Goal: Information Seeking & Learning: Learn about a topic

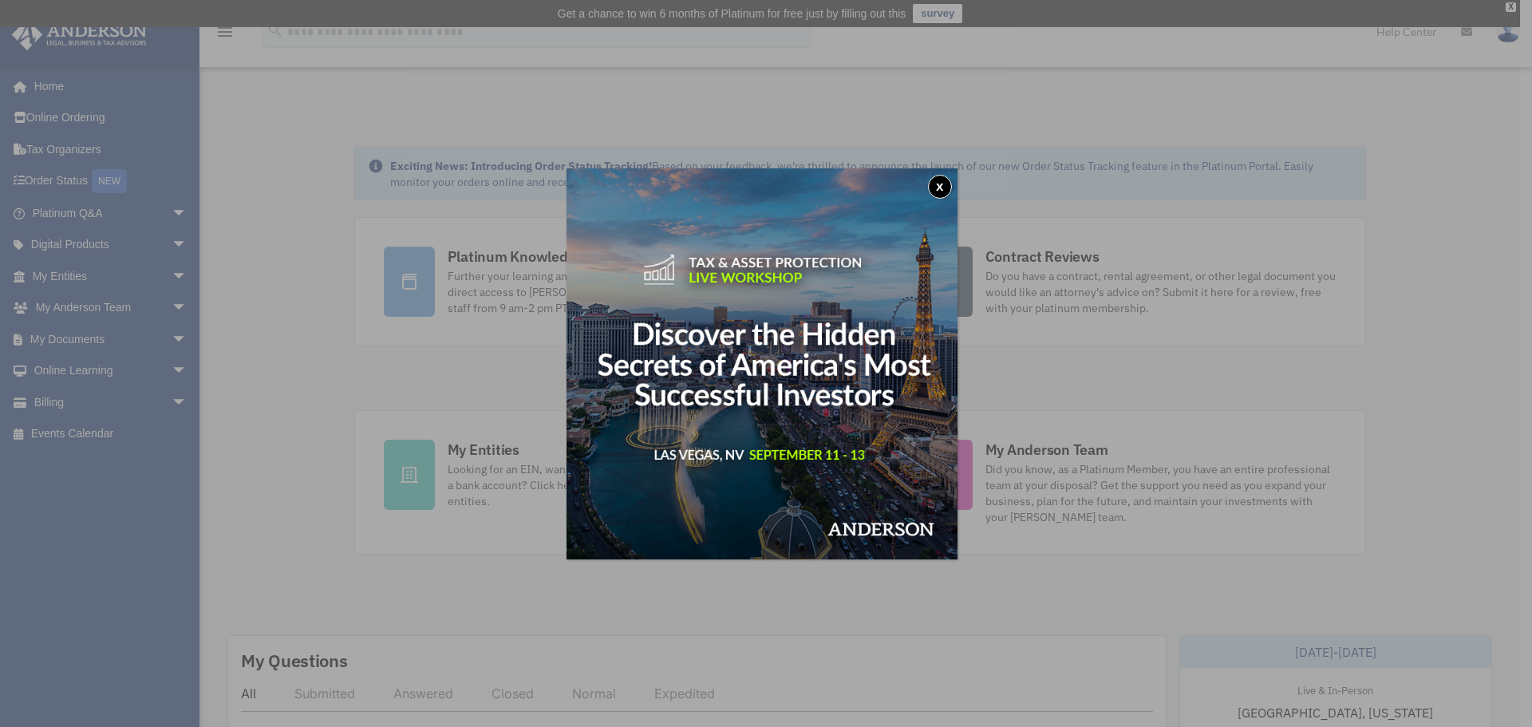
click at [941, 189] on button "x" at bounding box center [940, 187] width 24 height 24
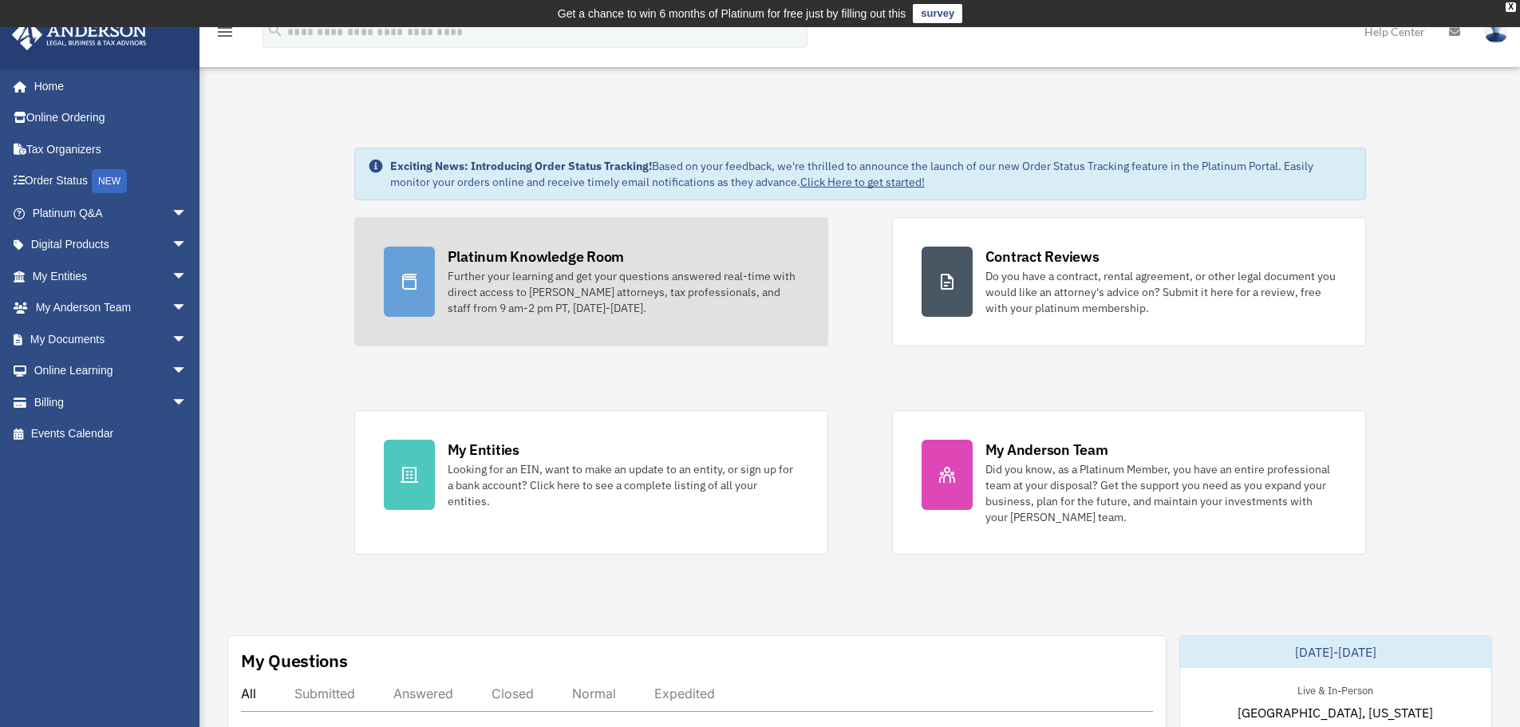
click at [519, 254] on div "Platinum Knowledge Room" at bounding box center [536, 257] width 177 height 20
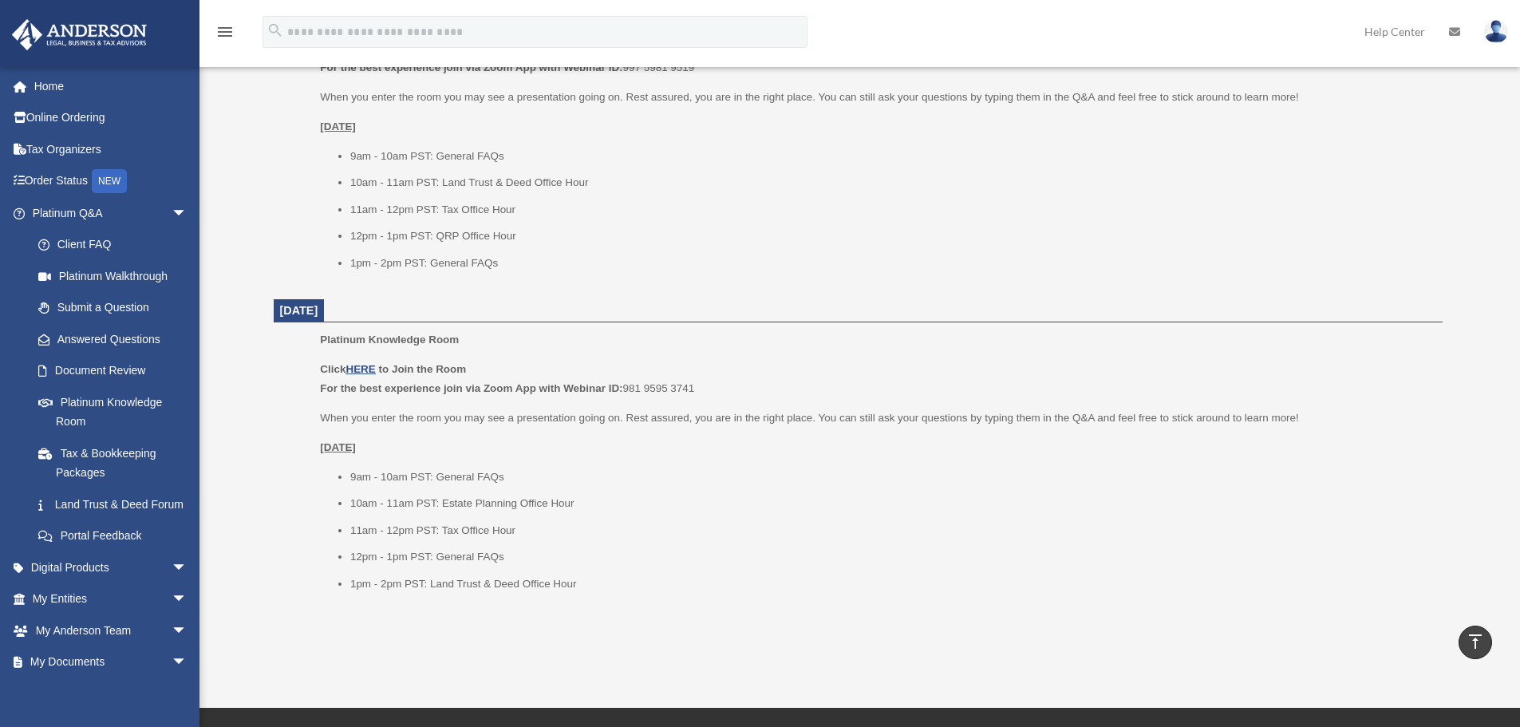
scroll to position [1755, 0]
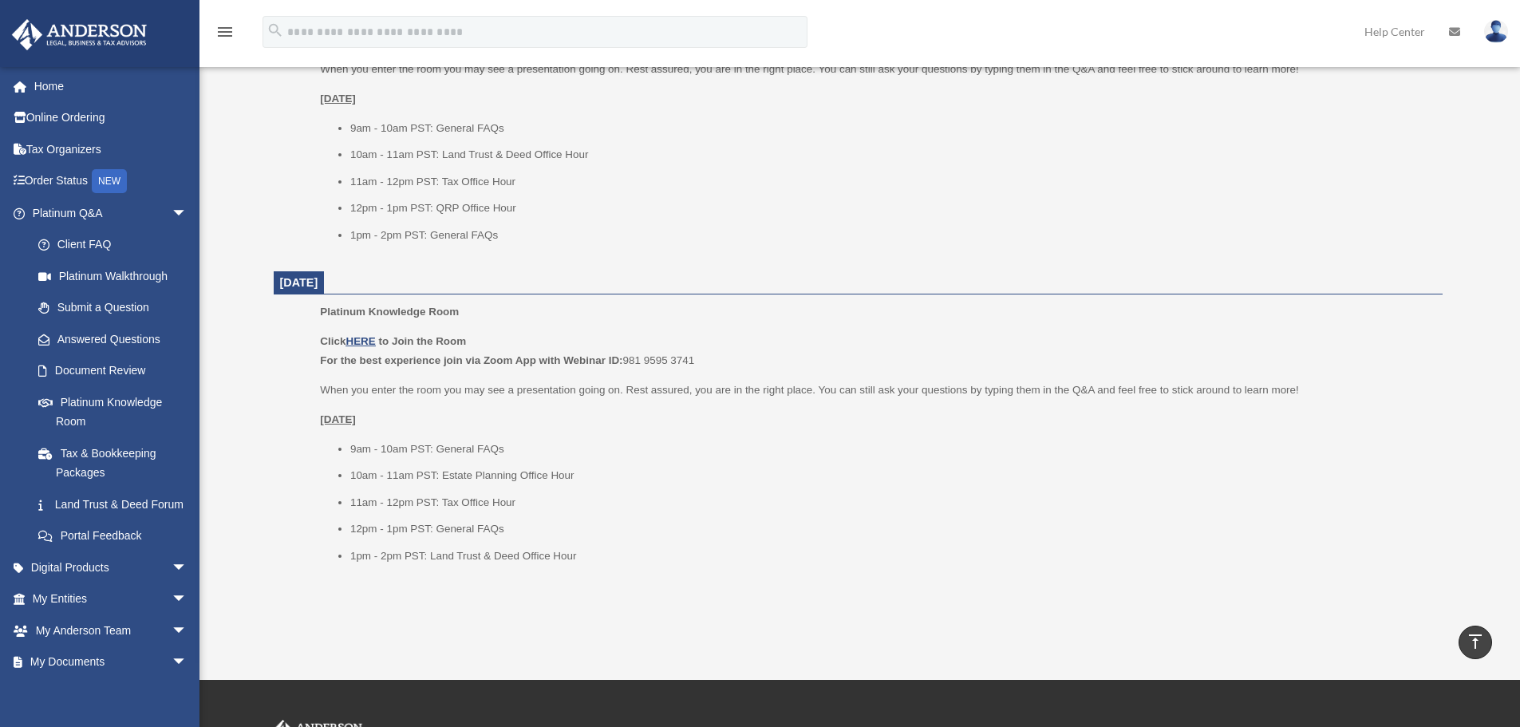
click at [767, 109] on div "Click HERE to Join the Room For the best experience join via Zoom App with Webi…" at bounding box center [875, 127] width 1111 height 233
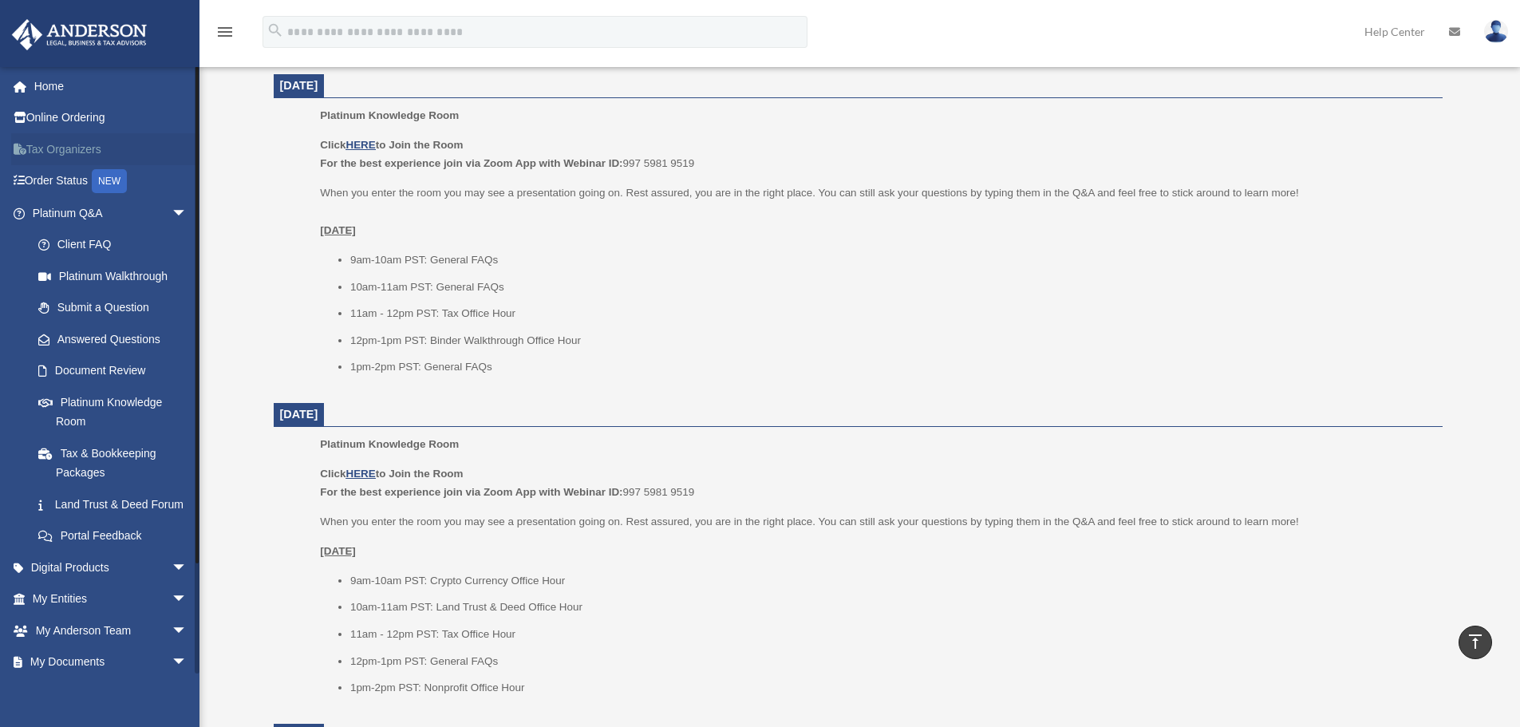
scroll to position [559, 0]
